Goal: Information Seeking & Learning: Learn about a topic

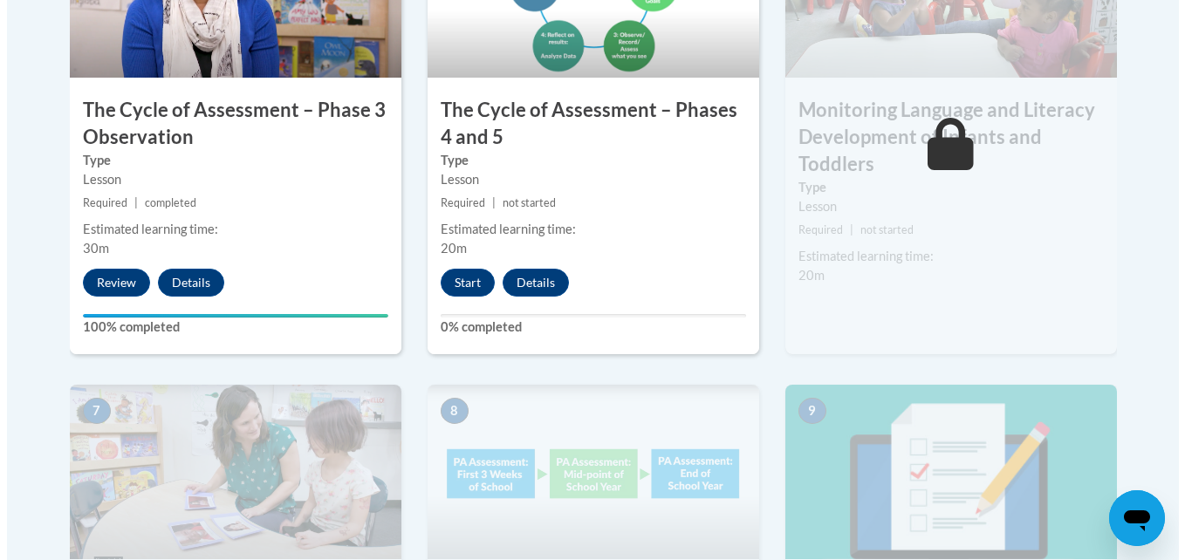
scroll to position [1221, 0]
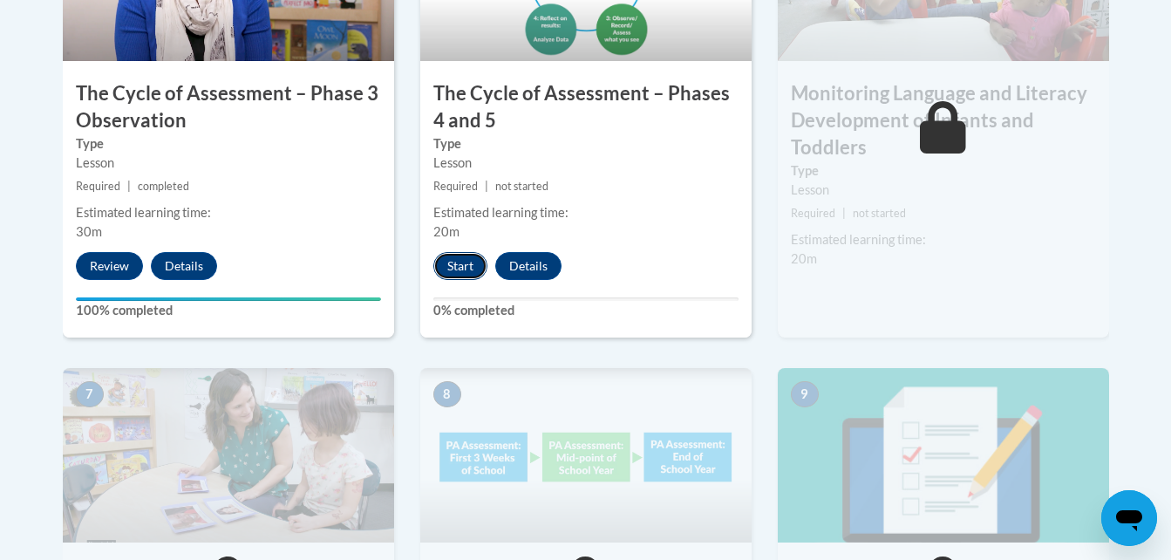
click at [457, 269] on button "Start" at bounding box center [461, 266] width 54 height 28
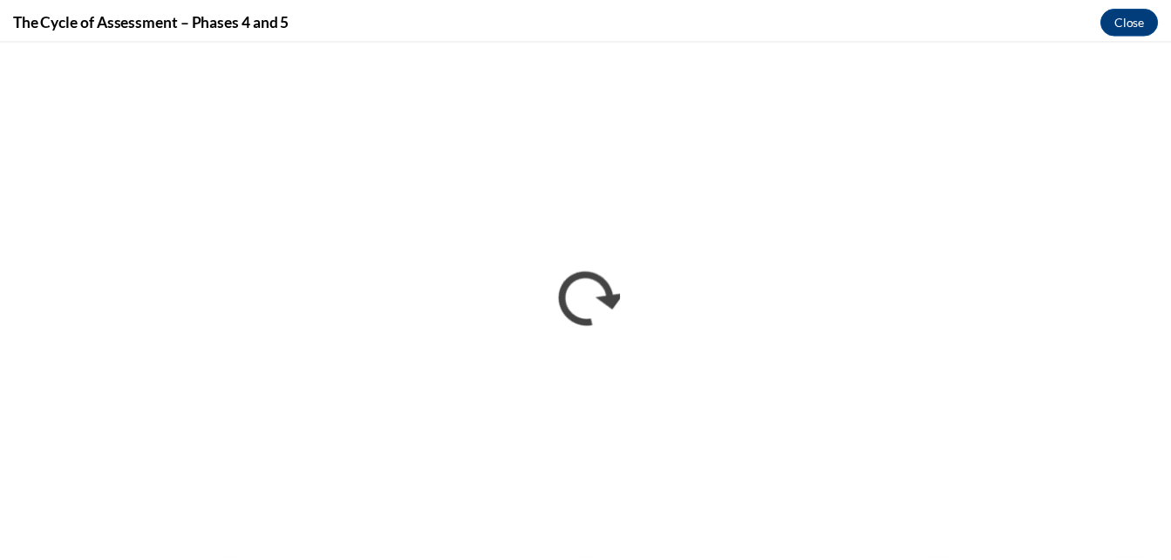
scroll to position [0, 0]
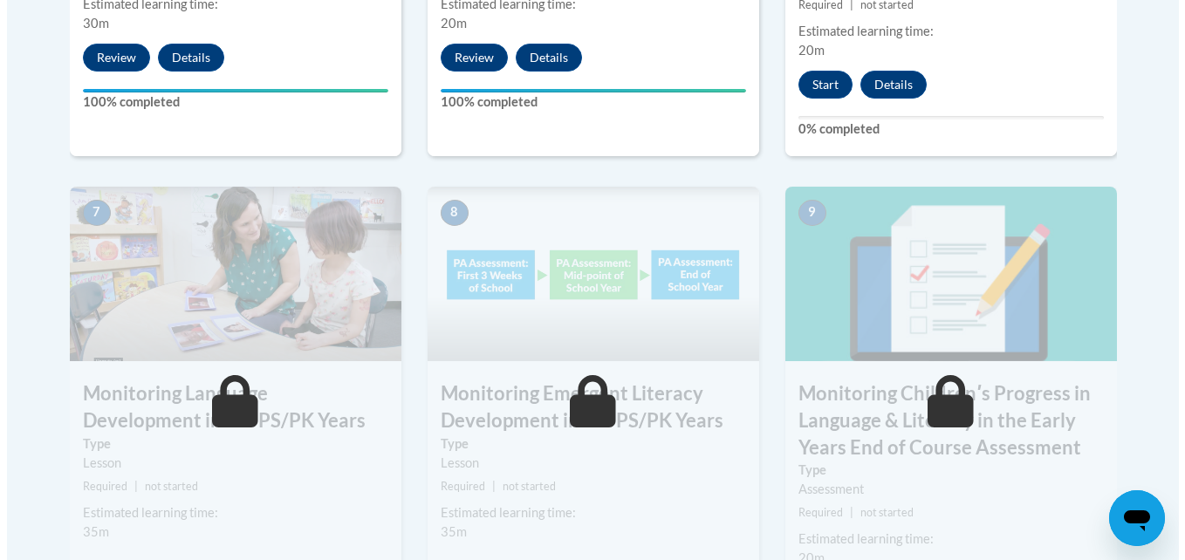
scroll to position [1291, 0]
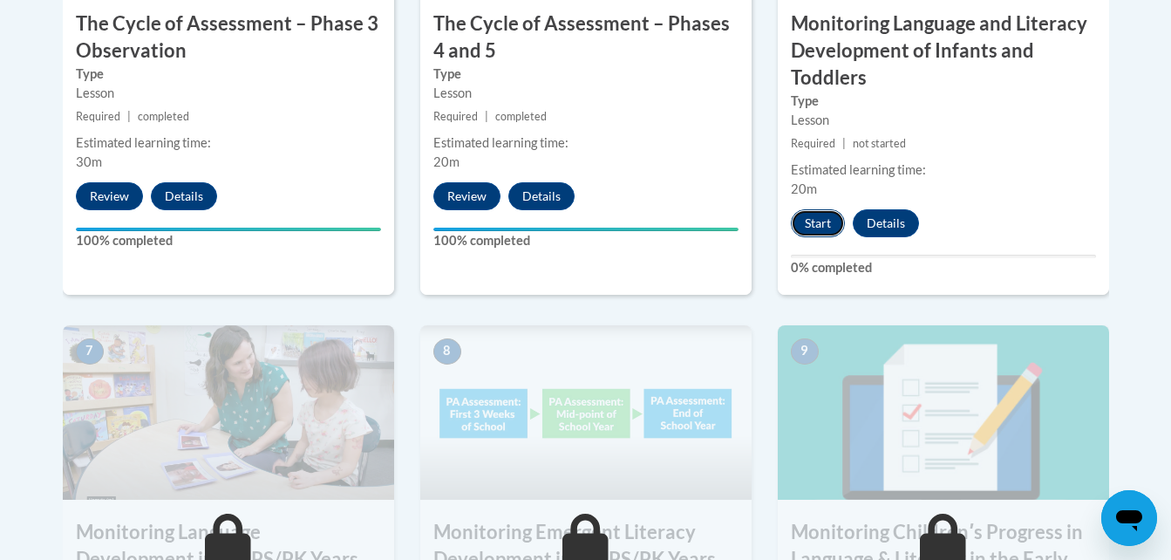
click at [814, 221] on button "Start" at bounding box center [818, 223] width 54 height 28
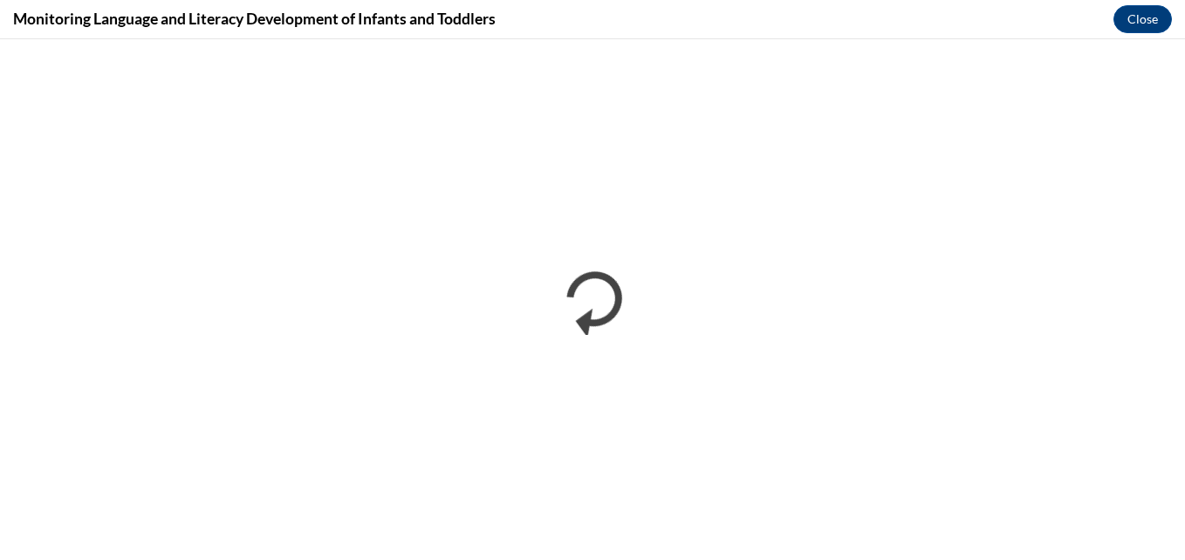
scroll to position [0, 0]
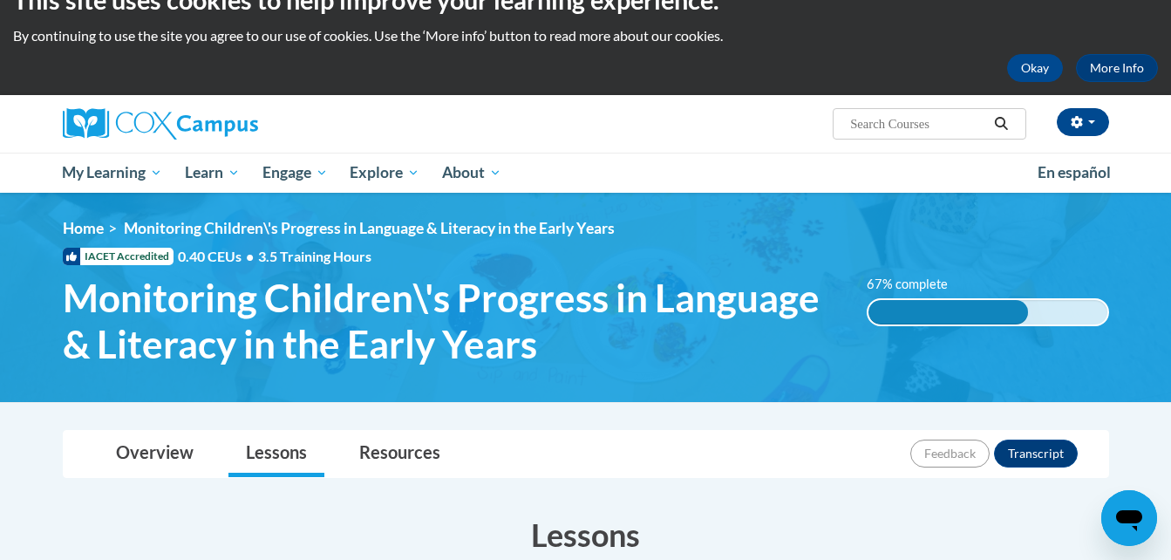
scroll to position [70, 0]
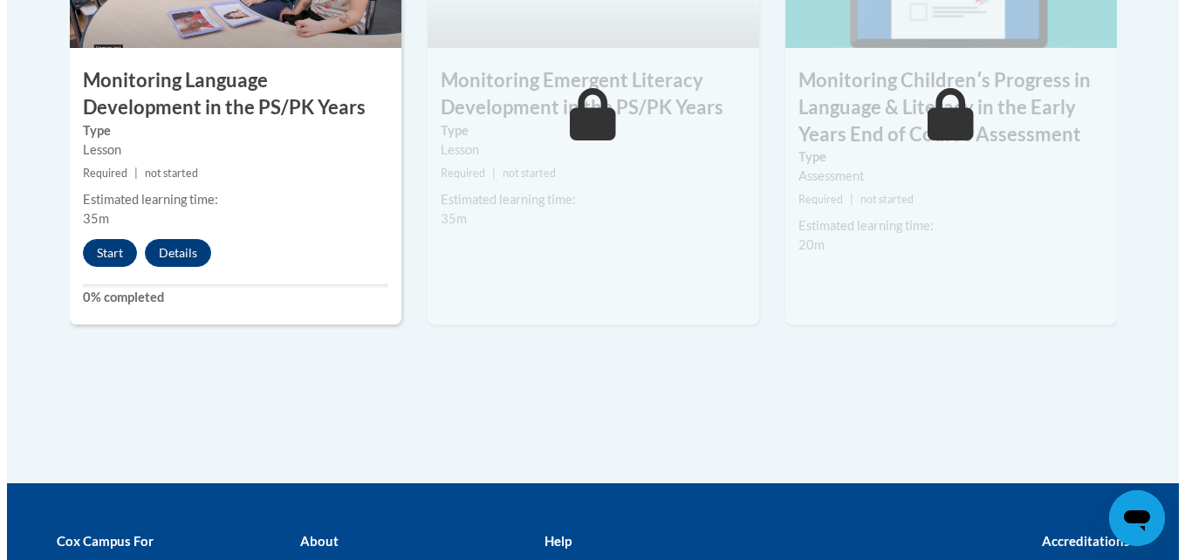
scroll to position [1745, 0]
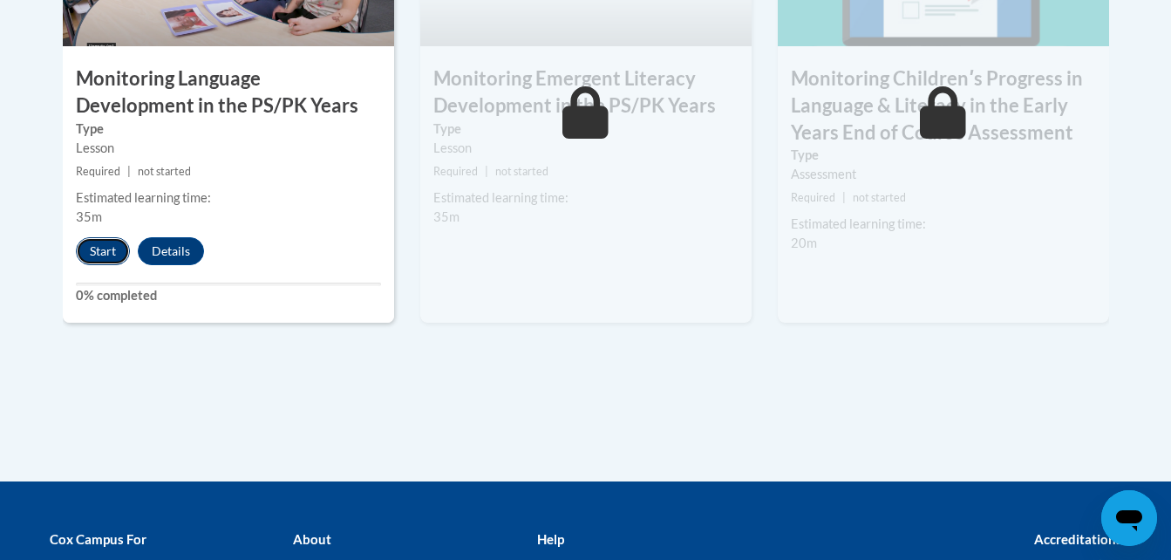
click at [107, 250] on button "Start" at bounding box center [103, 251] width 54 height 28
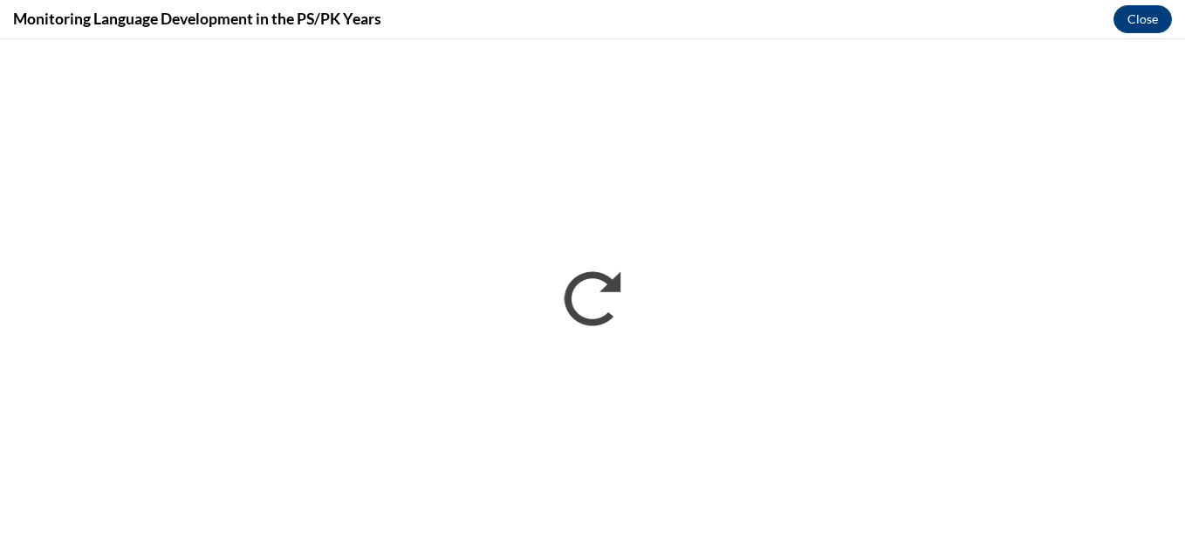
scroll to position [0, 0]
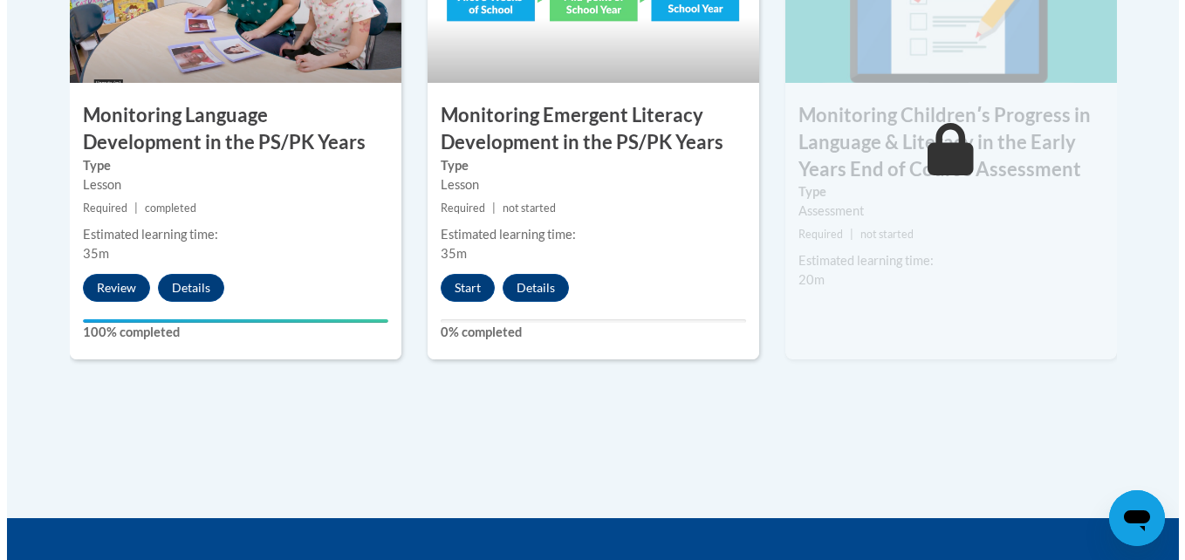
scroll to position [1710, 0]
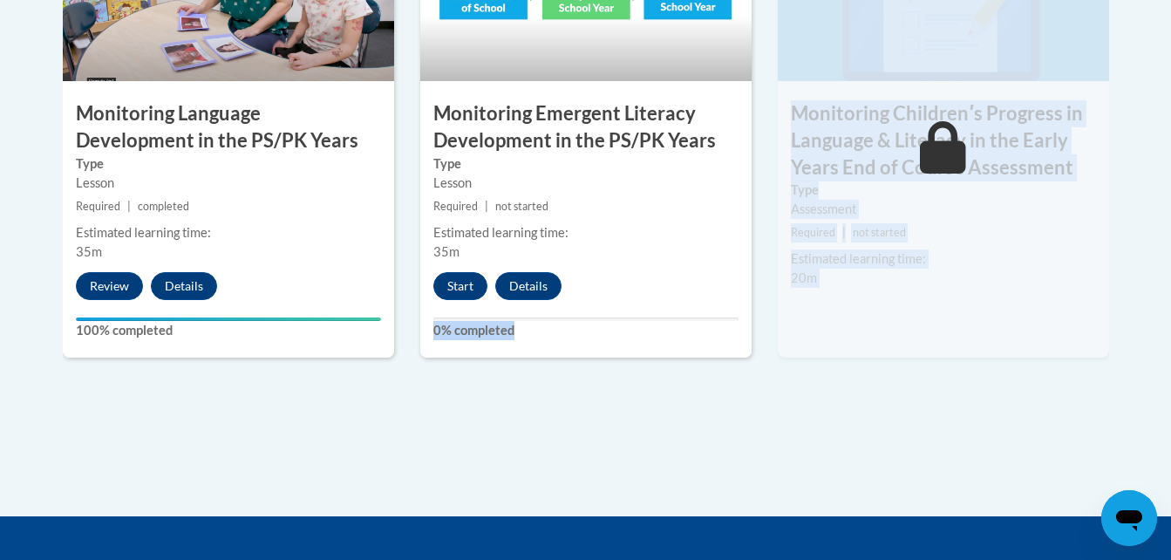
drag, startPoint x: 38, startPoint y: 492, endPoint x: 509, endPoint y: 237, distance: 535.5
drag, startPoint x: 509, startPoint y: 237, endPoint x: 448, endPoint y: 286, distance: 78.2
click at [448, 286] on button "Start" at bounding box center [461, 286] width 54 height 28
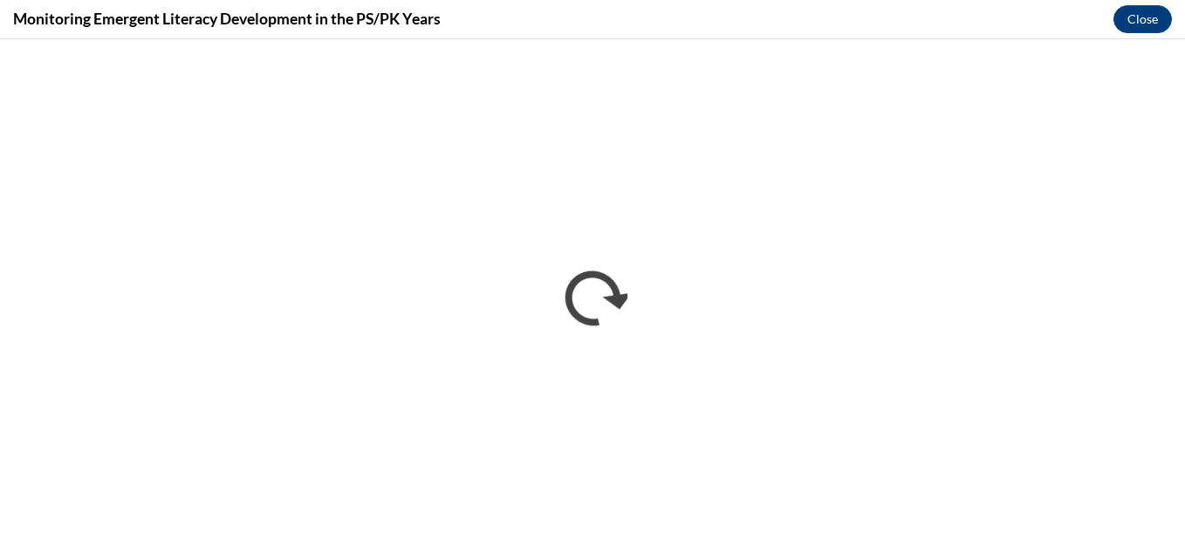
scroll to position [0, 0]
